Goal: Register for event/course

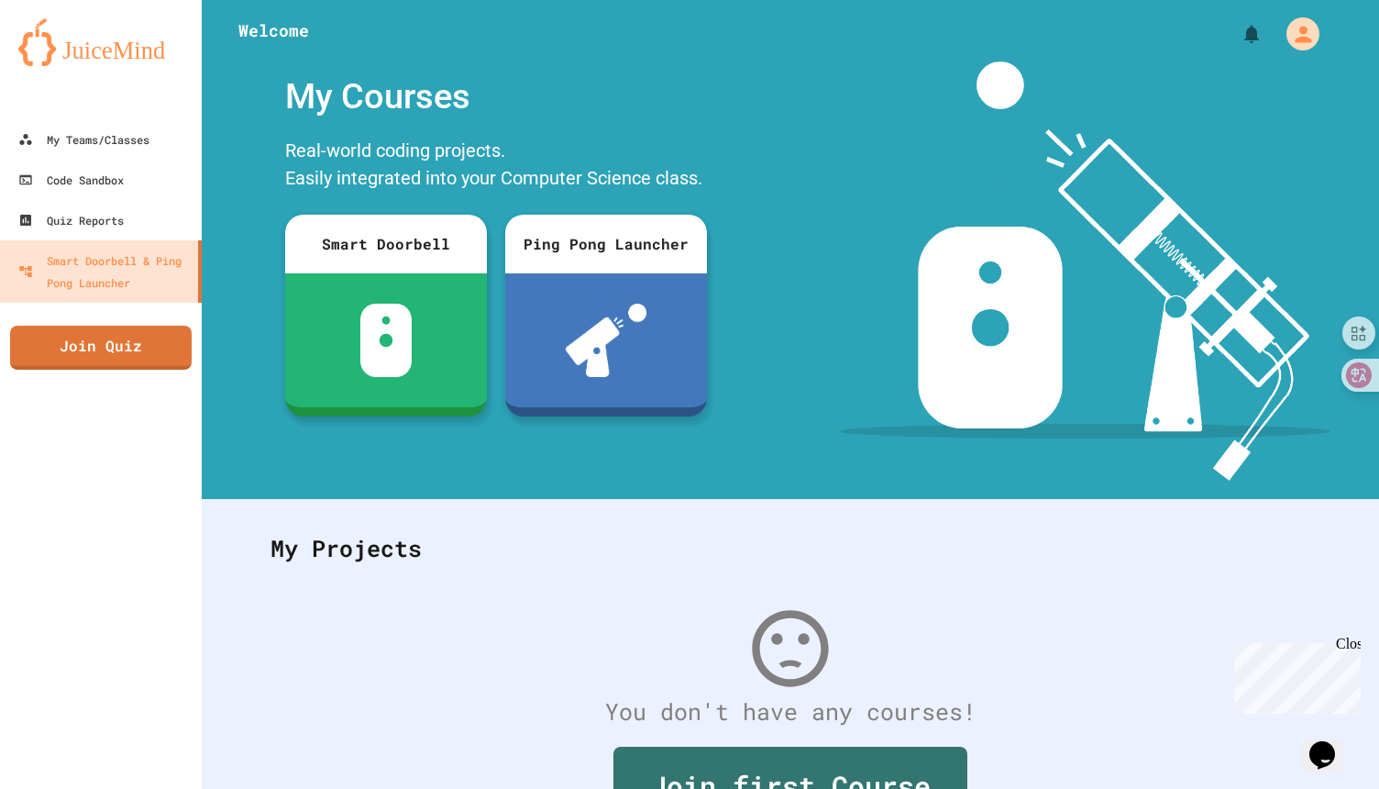
scroll to position [131, 0]
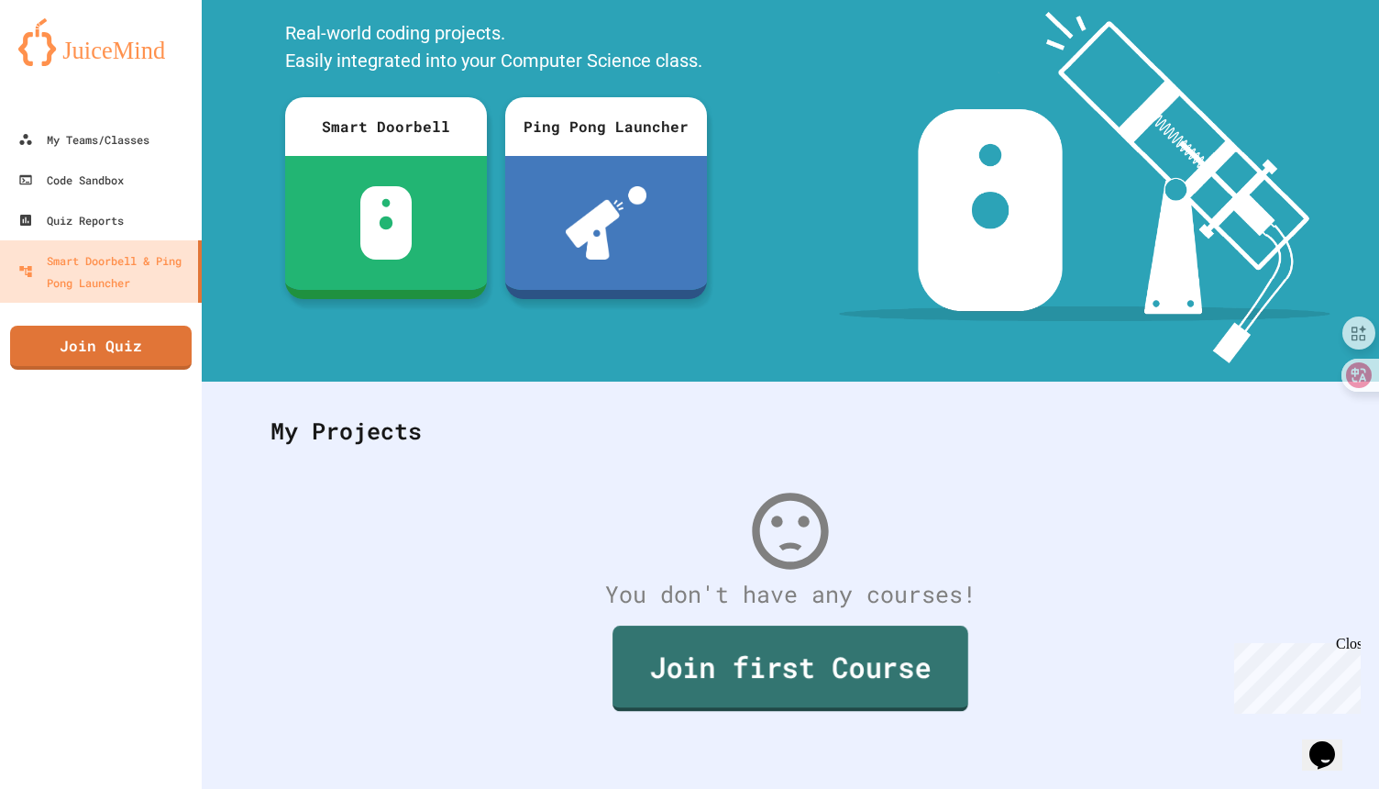
click at [697, 650] on link "Join first Course" at bounding box center [790, 667] width 356 height 85
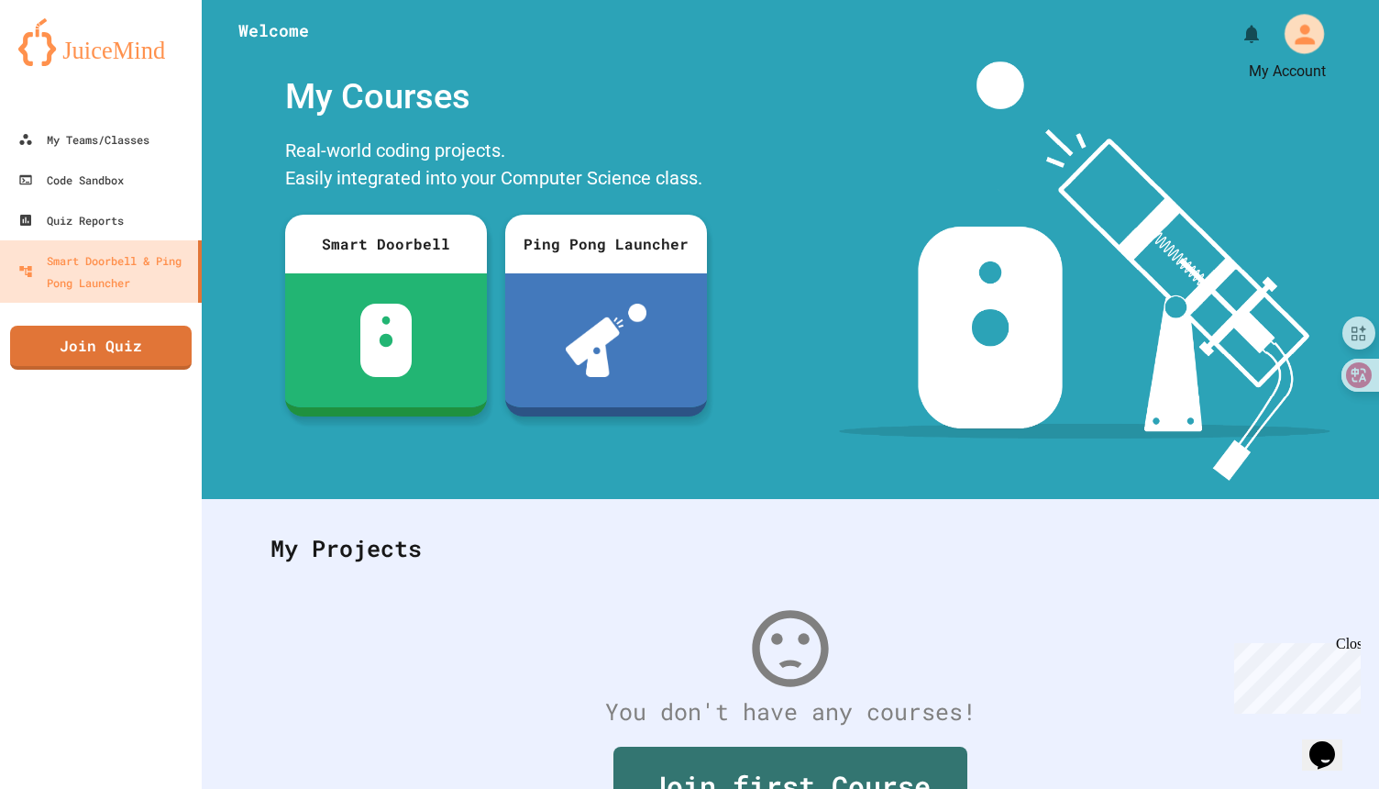
click at [1289, 27] on icon "My Account" at bounding box center [1303, 33] width 29 height 29
click at [116, 788] on div at bounding box center [689, 789] width 1379 height 0
click at [118, 134] on div "My Teams/Classes" at bounding box center [83, 139] width 135 height 23
